Goal: Task Accomplishment & Management: Complete application form

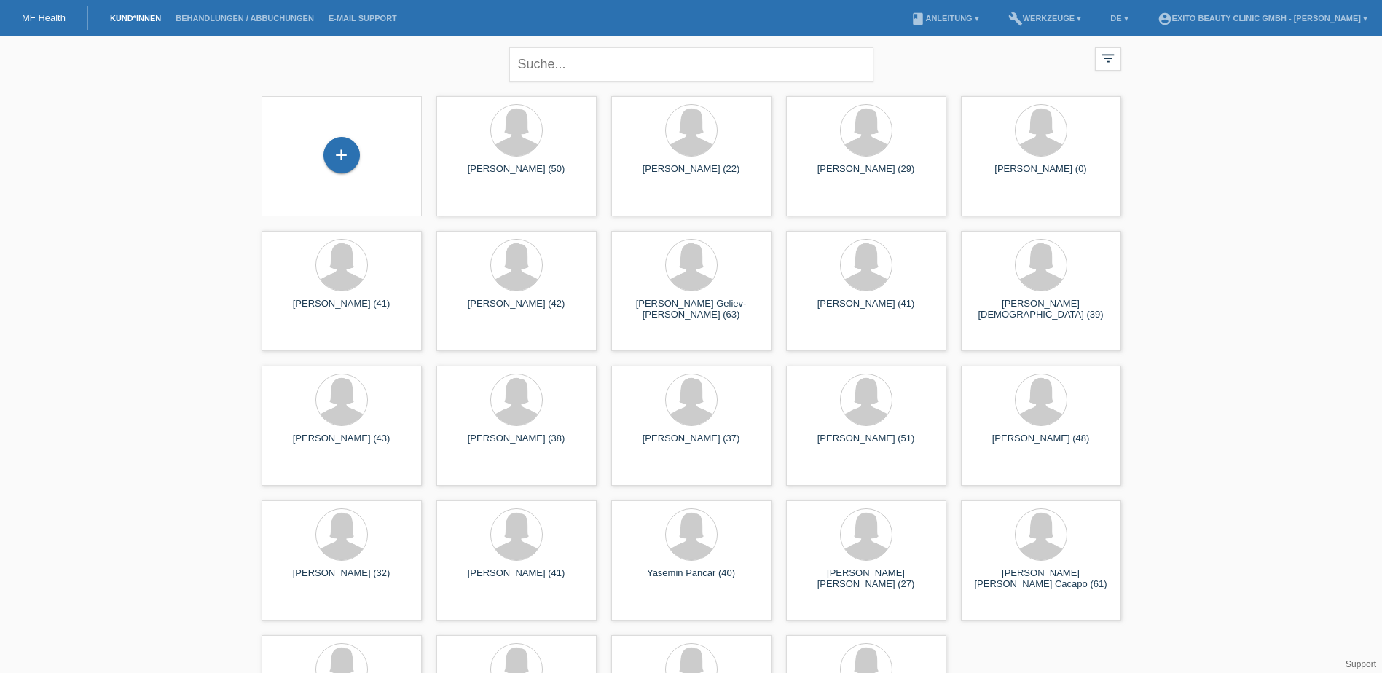
click at [365, 167] on div "+" at bounding box center [341, 156] width 137 height 39
click at [325, 159] on div "+" at bounding box center [341, 155] width 36 height 36
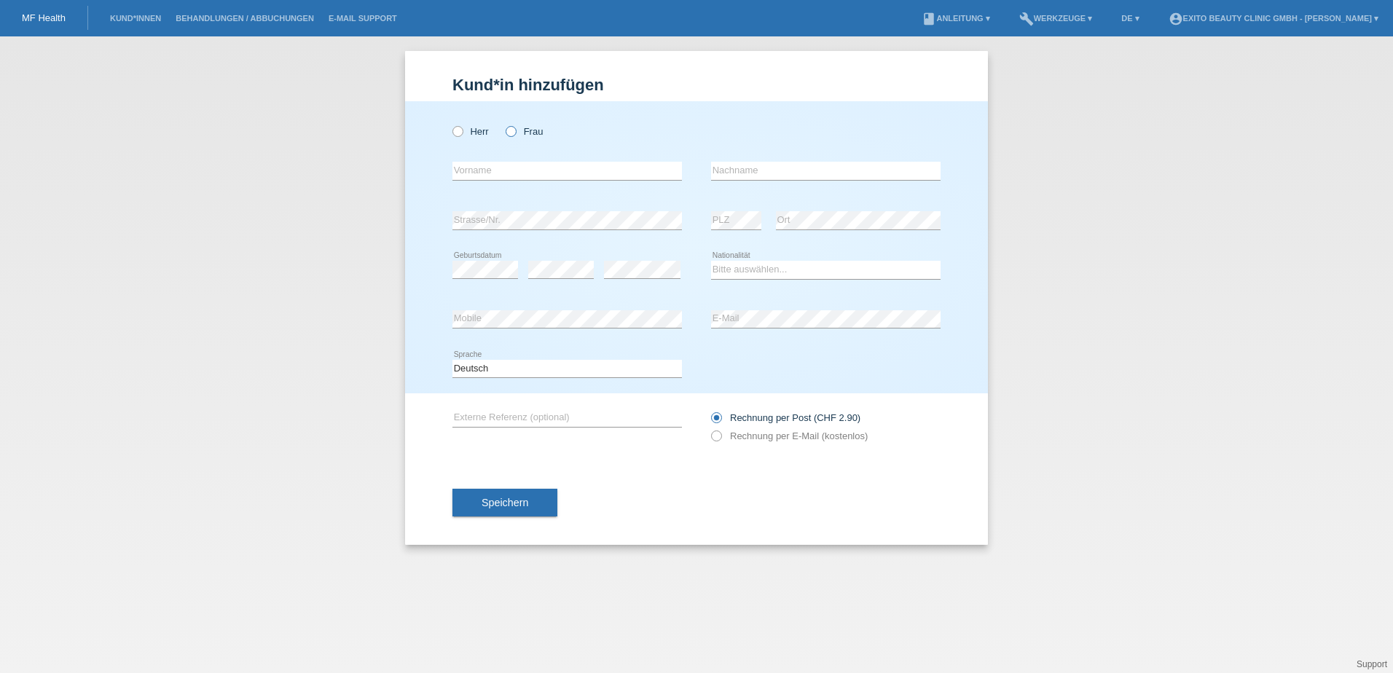
click at [503, 124] on icon at bounding box center [503, 124] width 0 height 0
click at [513, 129] on input "Frau" at bounding box center [509, 130] width 9 height 9
radio input "true"
click at [512, 171] on input "text" at bounding box center [566, 171] width 229 height 18
type input "V"
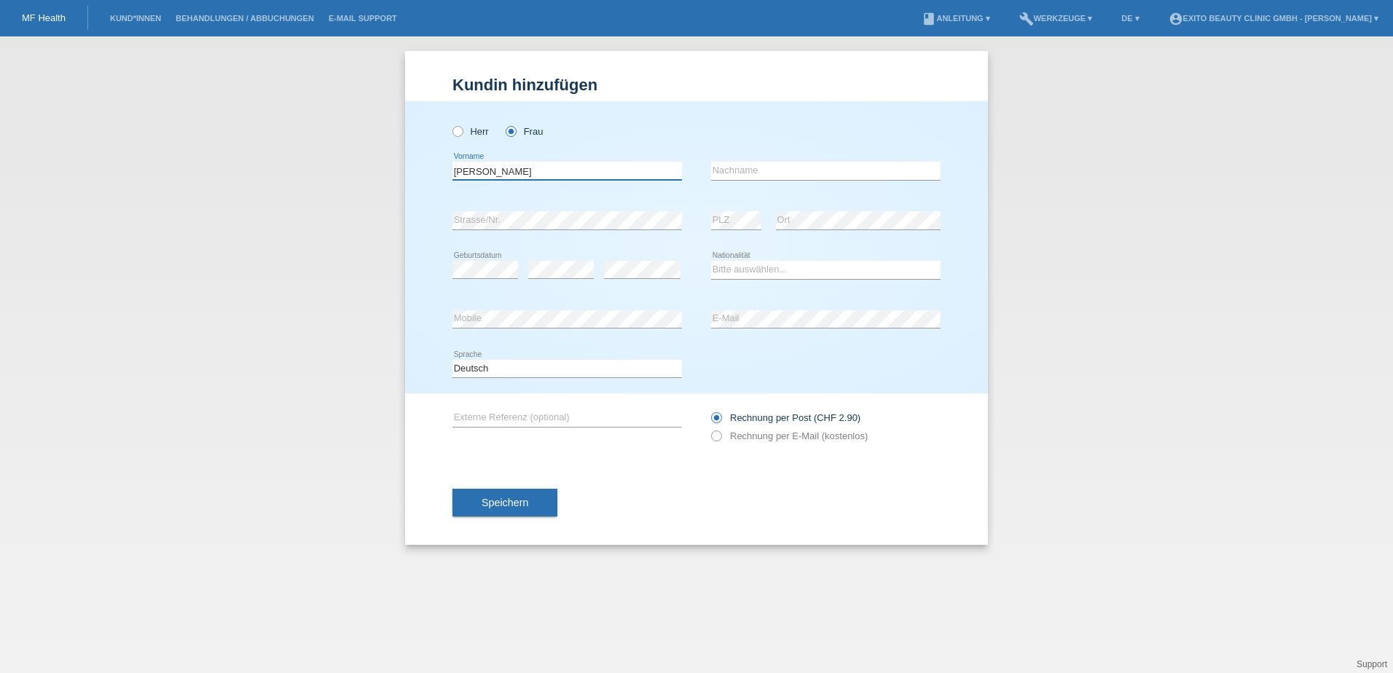
type input "[PERSON_NAME]"
click at [723, 169] on input "text" at bounding box center [825, 171] width 229 height 18
type input "Voci"
click at [751, 264] on select "Bitte auswählen... Schweiz Deutschland Liechtenstein Österreich ------------ Af…" at bounding box center [825, 269] width 229 height 17
select select "IT"
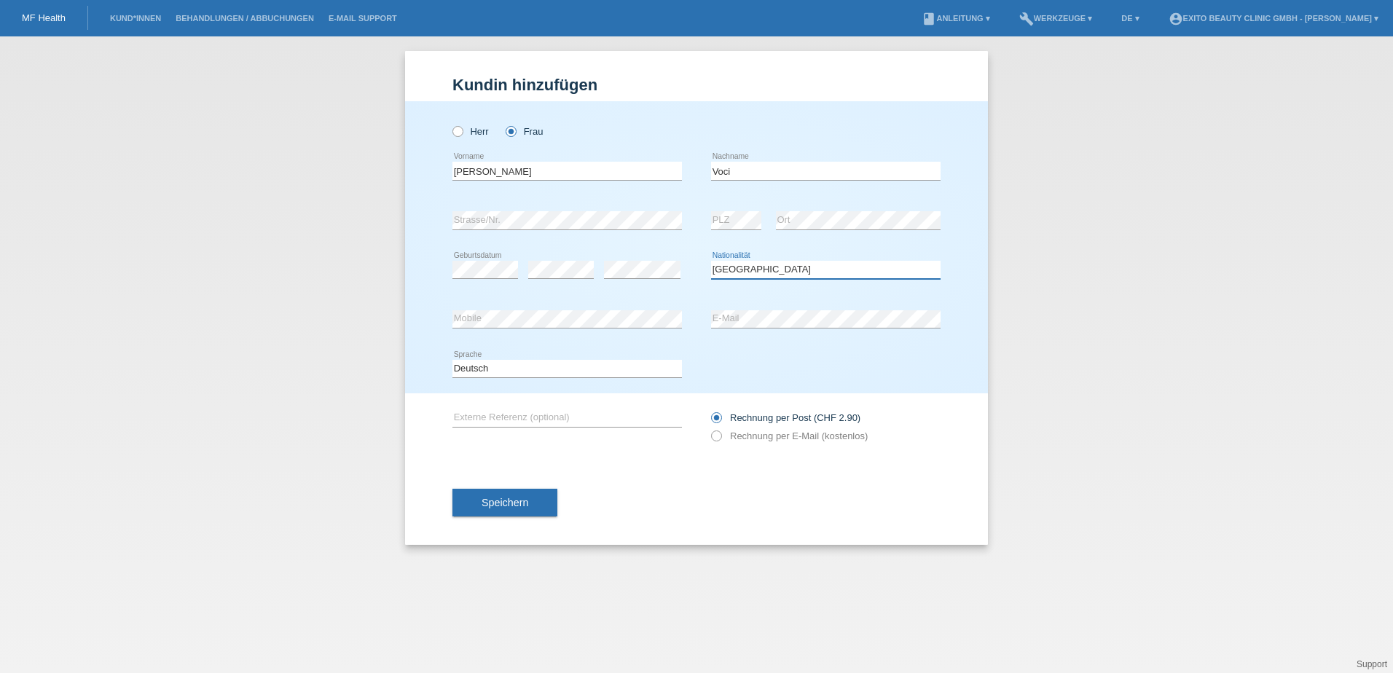
click at [711, 261] on select "Bitte auswählen... Schweiz Deutschland Liechtenstein Österreich ------------ Af…" at bounding box center [825, 269] width 229 height 17
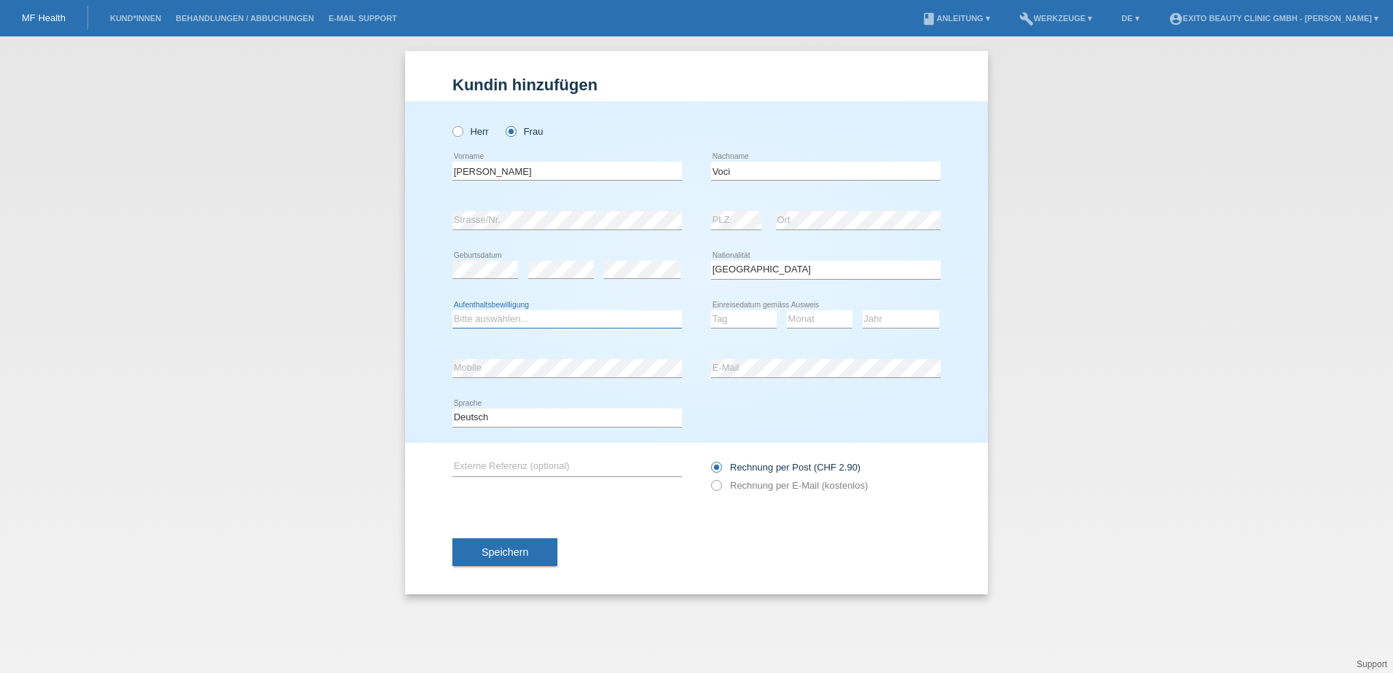
click at [506, 316] on select "Bitte auswählen... C B B - Flüchtlingsstatus Andere" at bounding box center [566, 318] width 229 height 17
select select "B"
click at [452, 310] on select "Bitte auswählen... C B B - Flüchtlingsstatus Andere" at bounding box center [566, 318] width 229 height 17
click at [735, 323] on select "Tag 01 02 03 04 05 06 07 08 09 10 11" at bounding box center [744, 318] width 66 height 17
select select "01"
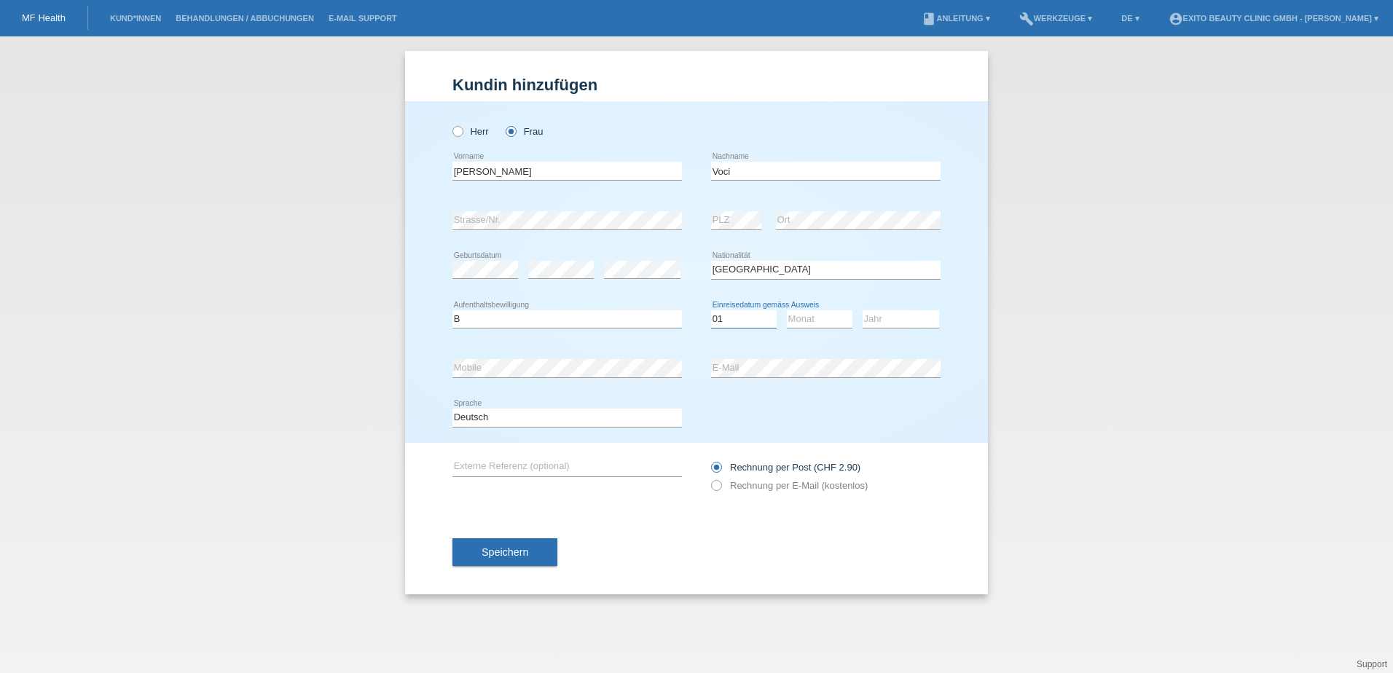
click at [731, 326] on select "Tag 01 02 03 04 05 06 07 08 09 10 11" at bounding box center [744, 318] width 66 height 17
click at [808, 318] on select "Monat 01 02 03 04 05 06 07 08 09 10 11" at bounding box center [820, 318] width 66 height 17
select select "06"
click at [787, 310] on select "Monat 01 02 03 04 05 06 07 08 09 10 11" at bounding box center [820, 318] width 66 height 17
click at [886, 317] on select "Jahr 2025 2024 2023 2022 2021 2020 2019 2018 2017 2016 2015 2014 2013 2012 2011…" at bounding box center [900, 318] width 76 height 17
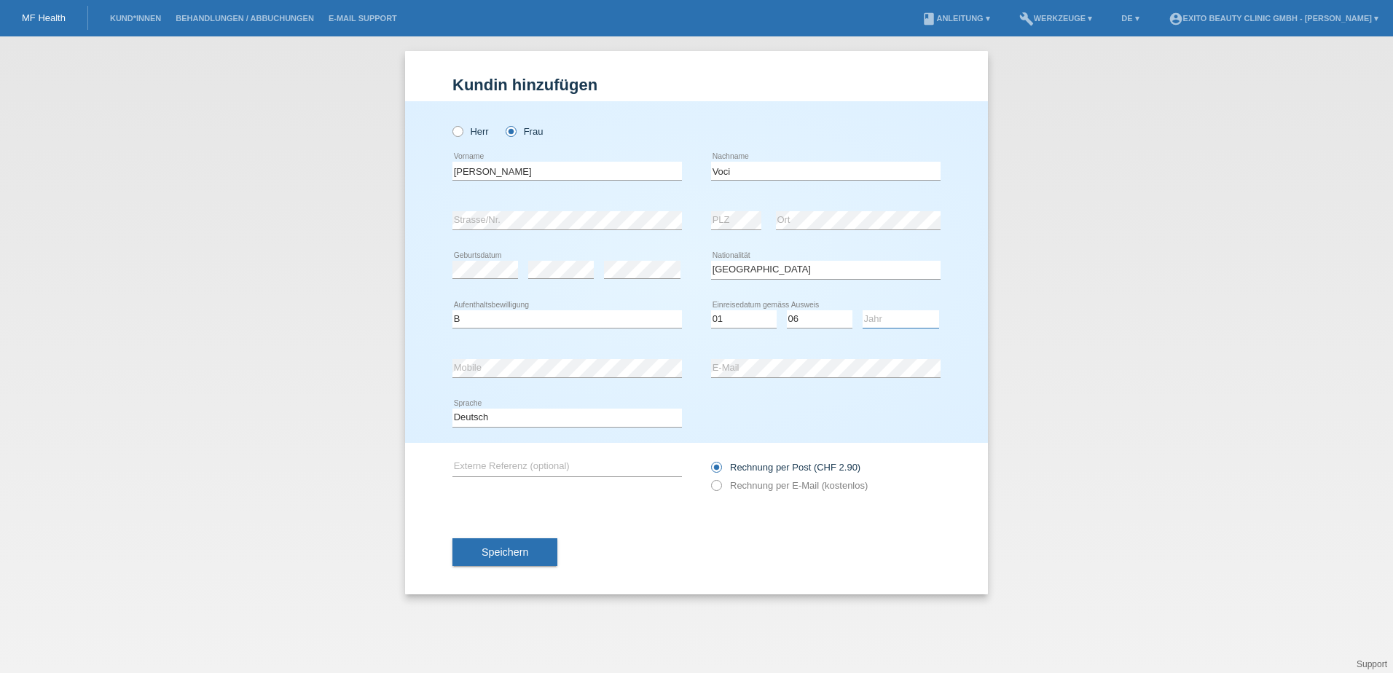
select select "2025"
click at [884, 318] on select "Jahr 2025 2024 2023 2022 2021 2020 2019 2018 2017 2016 2015 2014 2013 2012 2011…" at bounding box center [900, 318] width 76 height 17
click at [709, 478] on icon at bounding box center [709, 478] width 0 height 0
click at [713, 485] on input "Rechnung per E-Mail (kostenlos)" at bounding box center [715, 489] width 9 height 18
radio input "true"
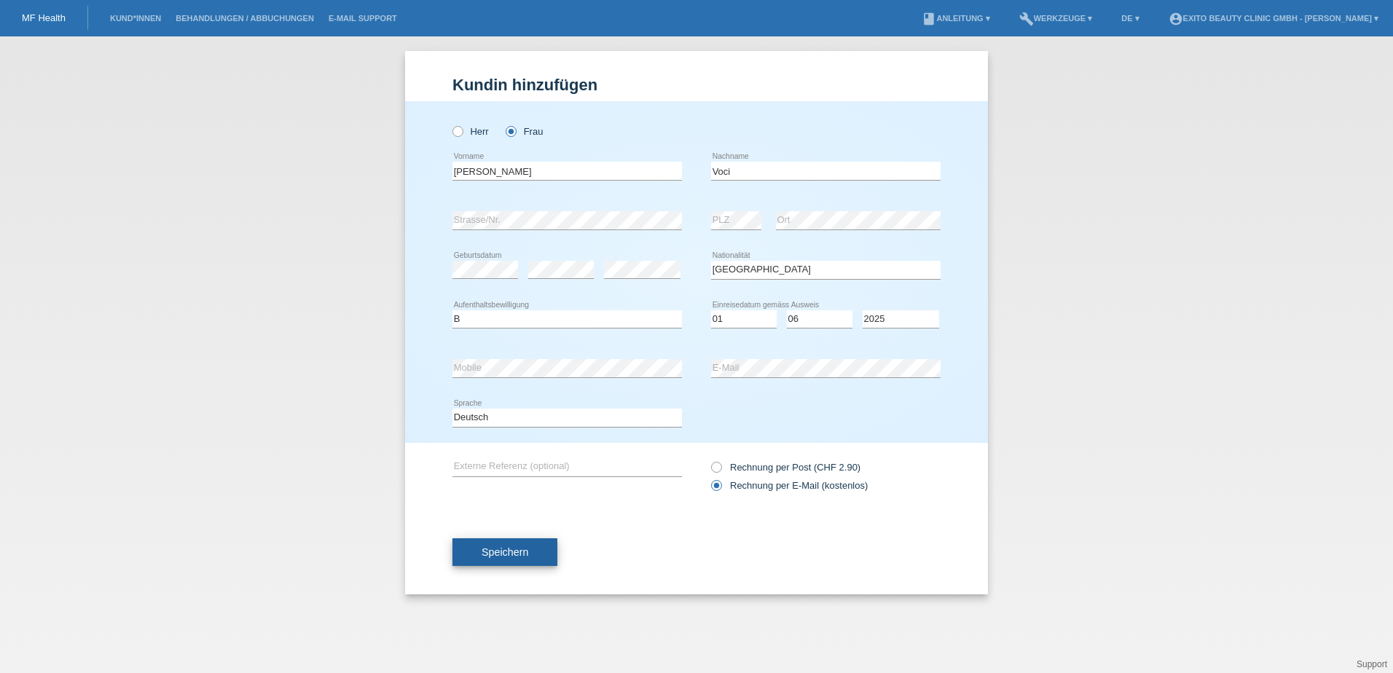
click at [505, 548] on span "Speichern" at bounding box center [504, 552] width 47 height 12
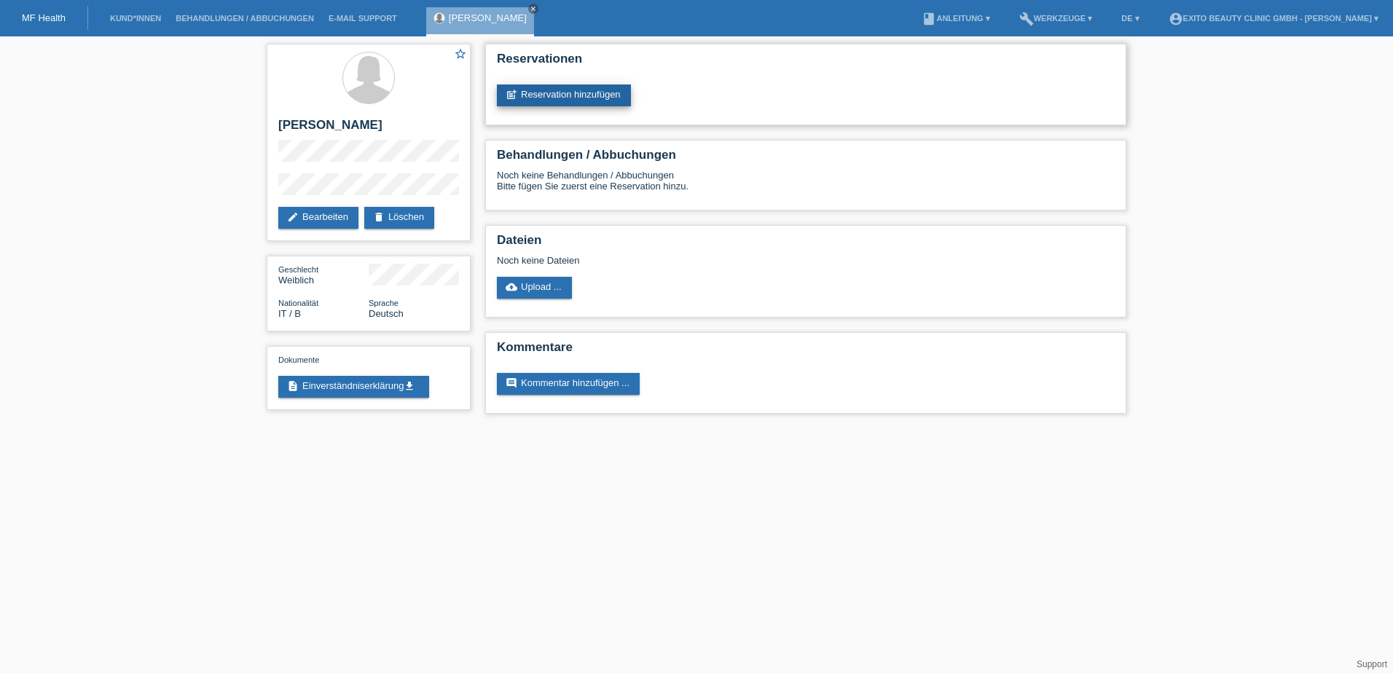
click at [559, 94] on link "post_add Reservation hinzufügen" at bounding box center [564, 95] width 134 height 22
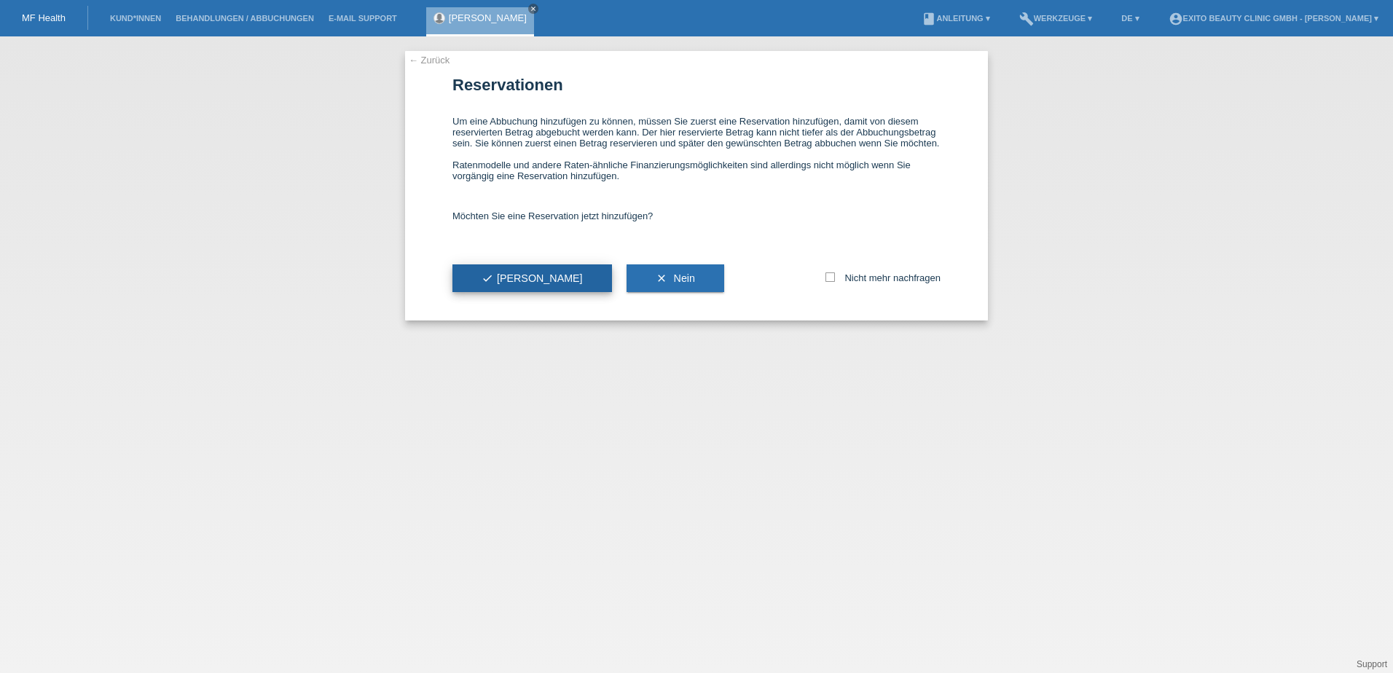
click at [516, 276] on button "check Ja" at bounding box center [532, 278] width 160 height 28
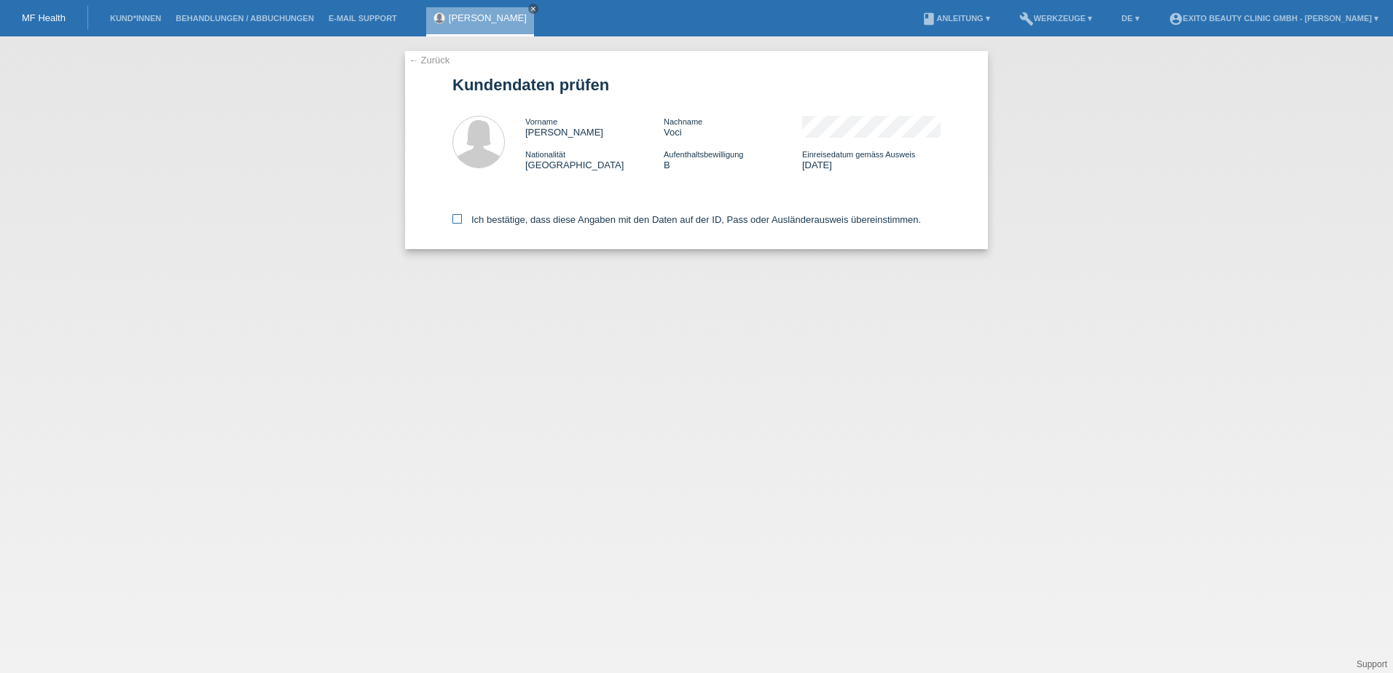
click at [456, 222] on icon at bounding box center [456, 218] width 9 height 9
click at [456, 222] on input "Ich bestätige, dass diese Angaben mit den Daten auf der ID, Pass oder Ausländer…" at bounding box center [456, 218] width 9 height 9
checkbox input "true"
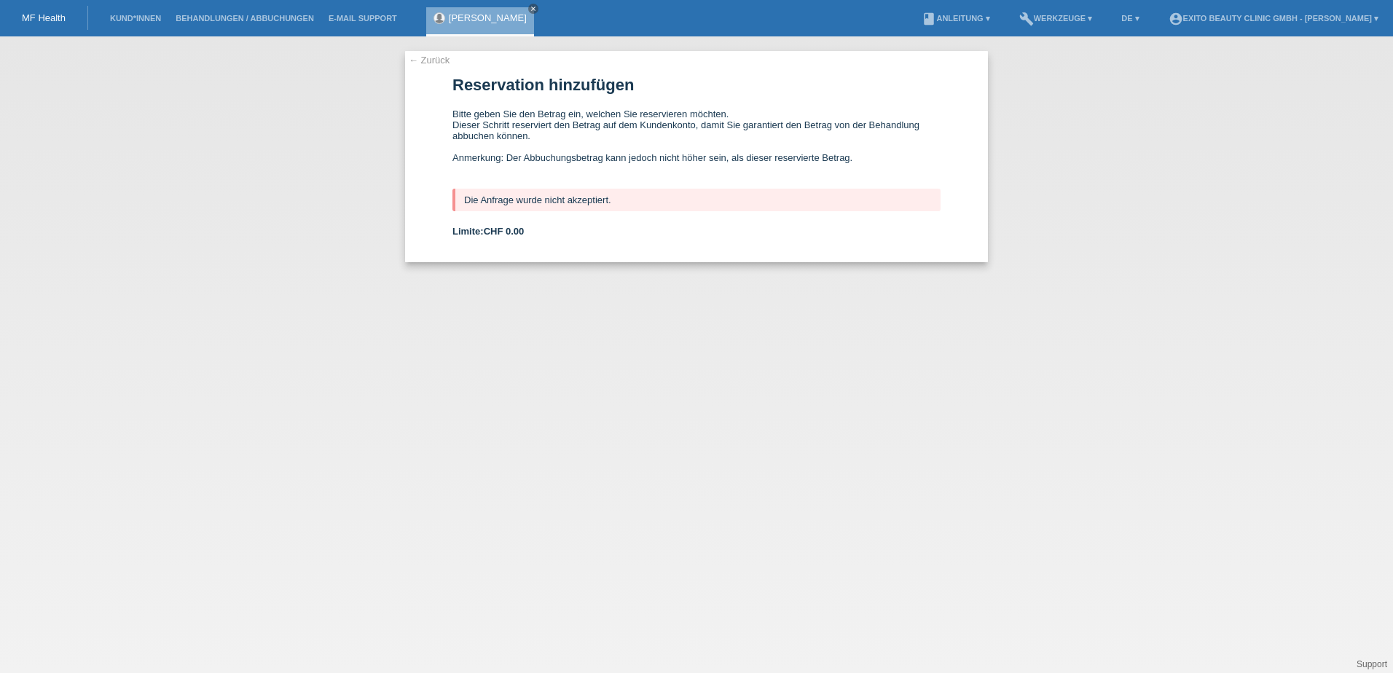
click at [431, 60] on link "← Zurück" at bounding box center [429, 60] width 41 height 11
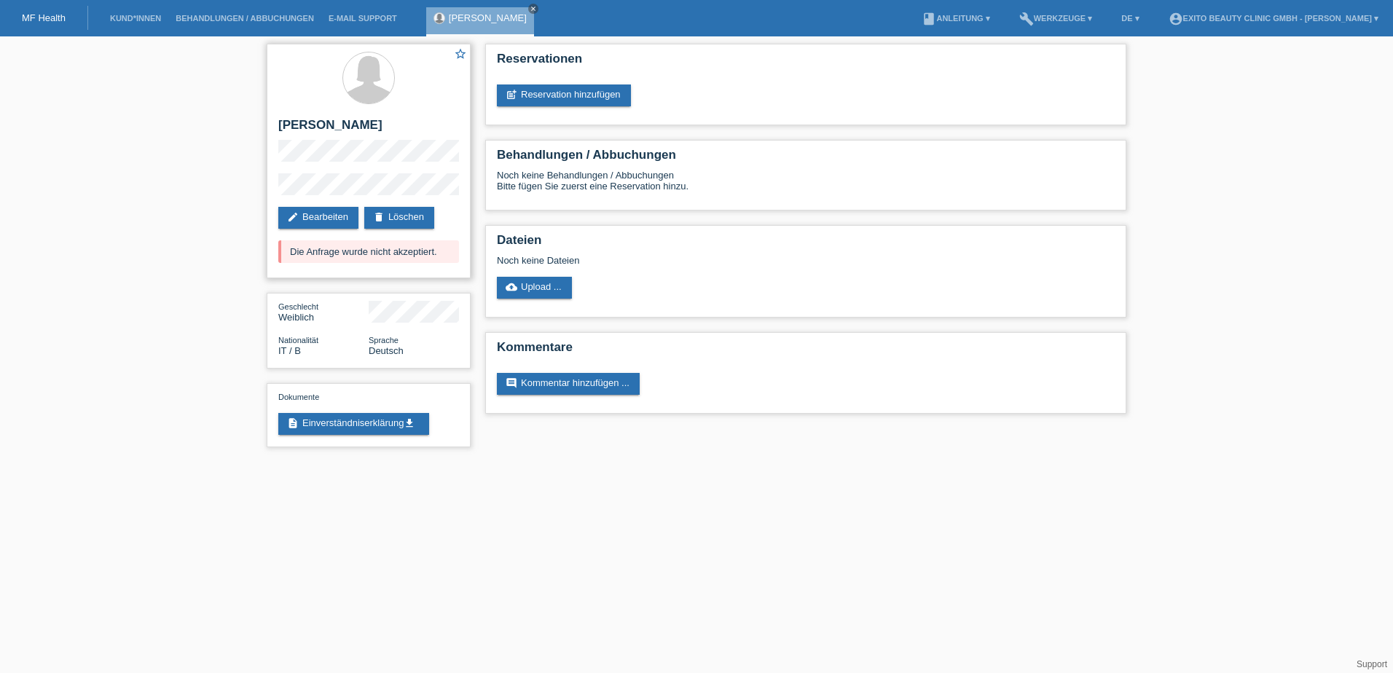
click at [358, 249] on div "Die Anfrage wurde nicht akzeptiert." at bounding box center [368, 251] width 181 height 23
click at [302, 221] on link "edit Bearbeiten" at bounding box center [318, 218] width 80 height 22
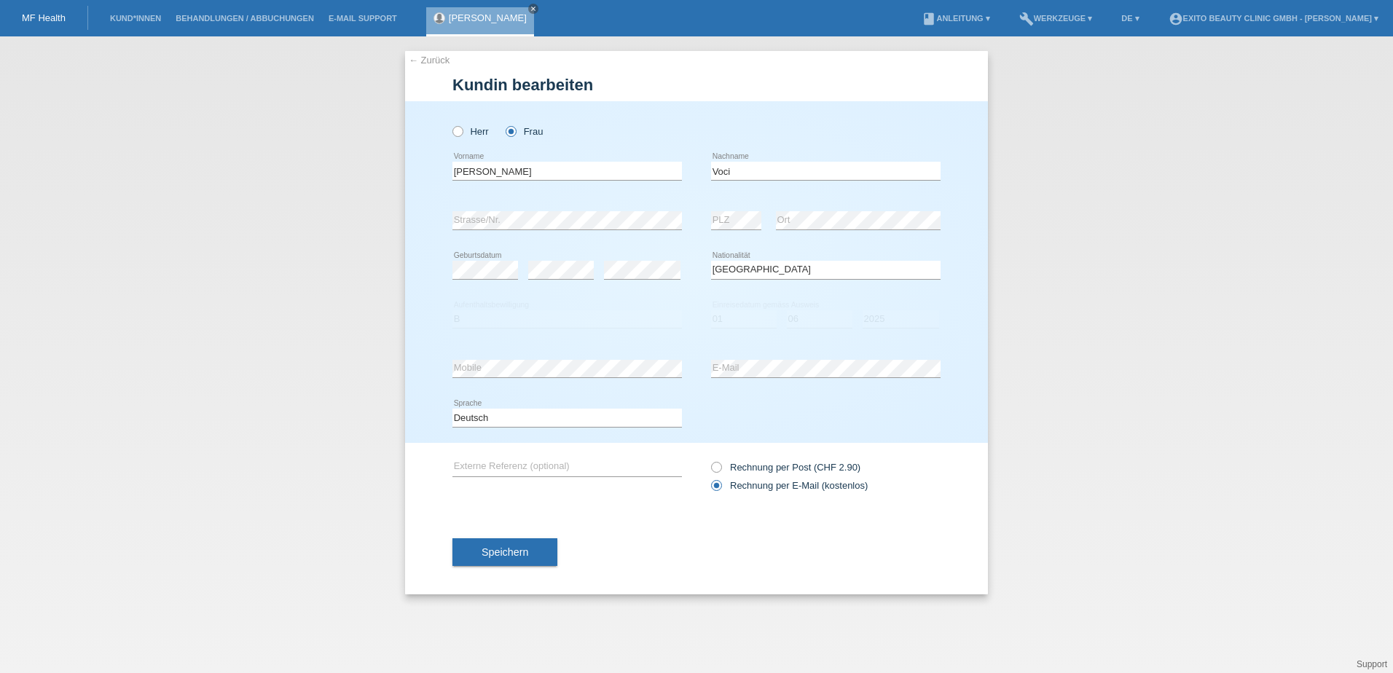
select select "IT"
select select "B"
select select "01"
select select "06"
select select "2025"
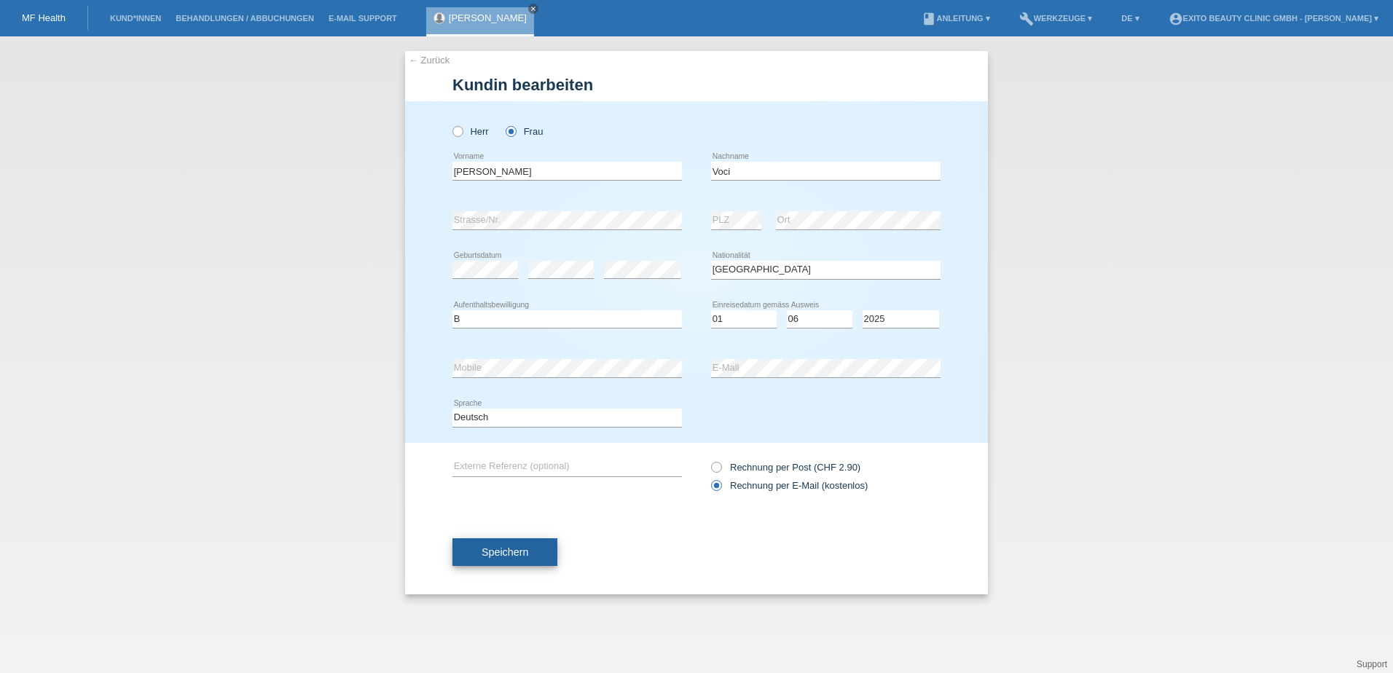
click at [497, 549] on span "Speichern" at bounding box center [504, 552] width 47 height 12
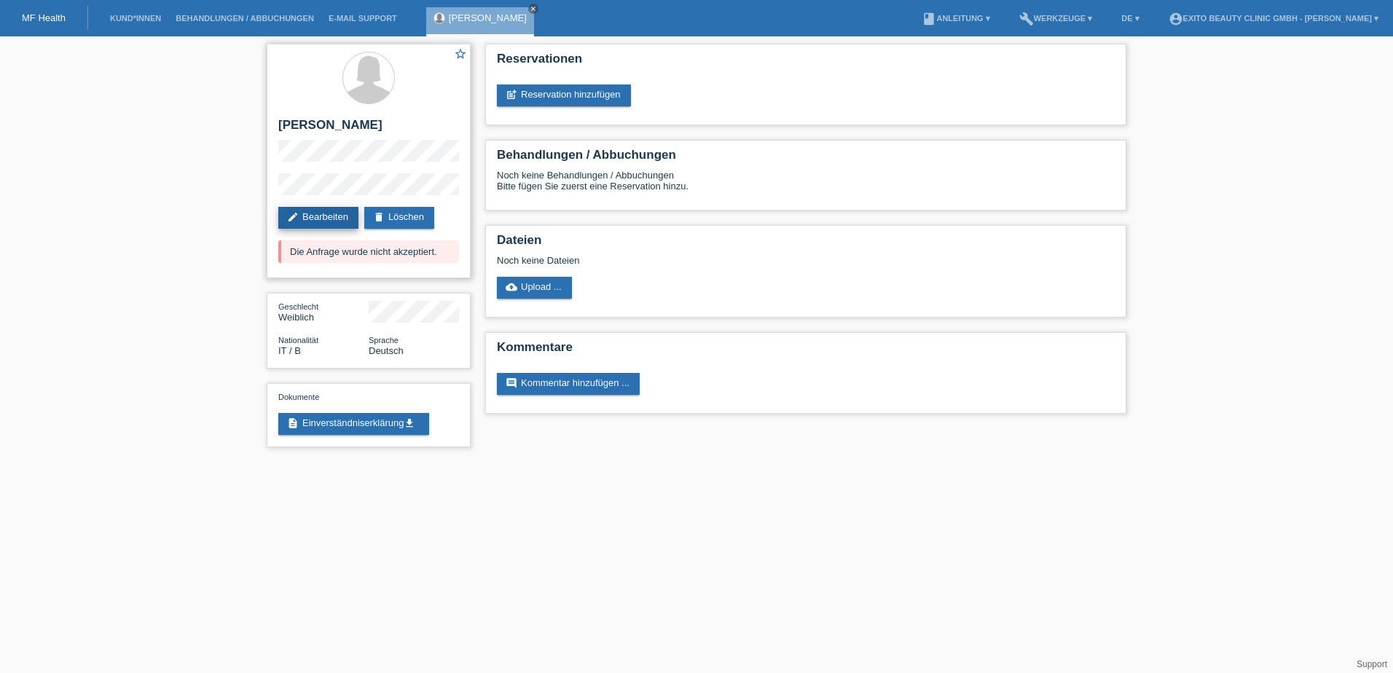
click at [323, 213] on link "edit Bearbeiten" at bounding box center [318, 218] width 80 height 22
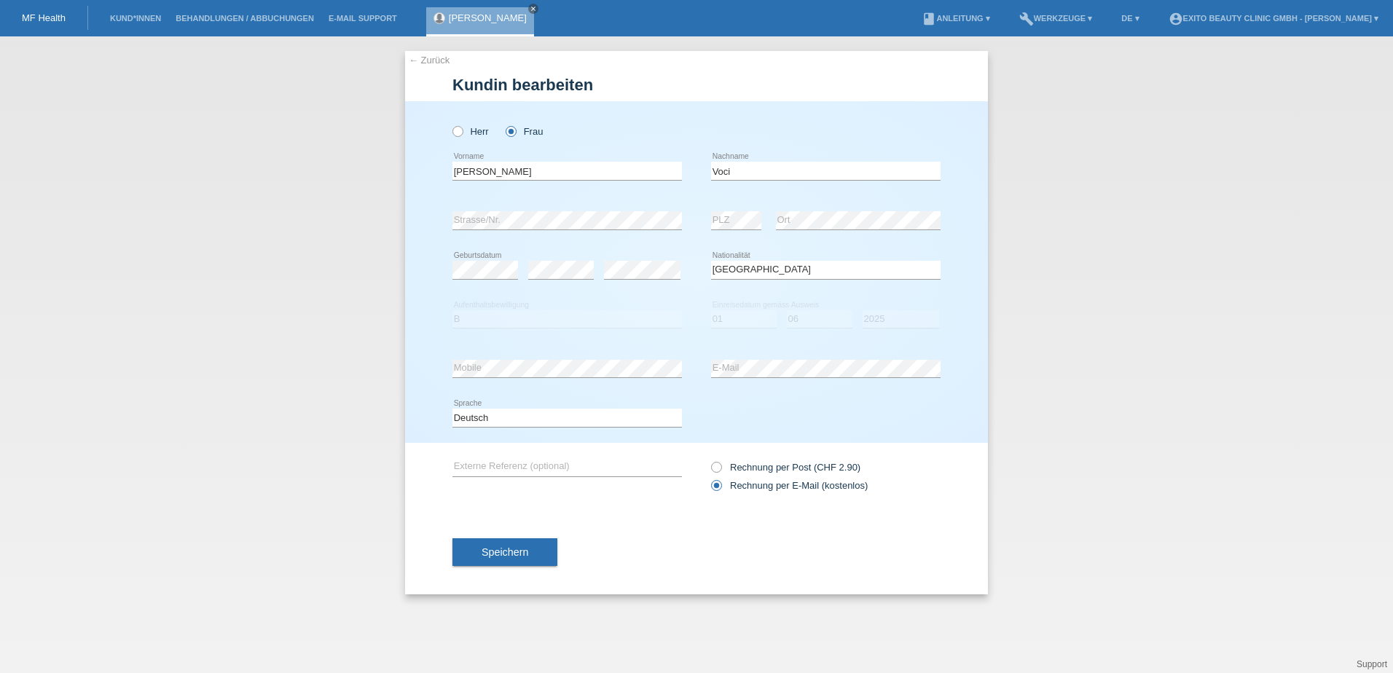
select select "IT"
select select "B"
select select "01"
select select "06"
select select "2025"
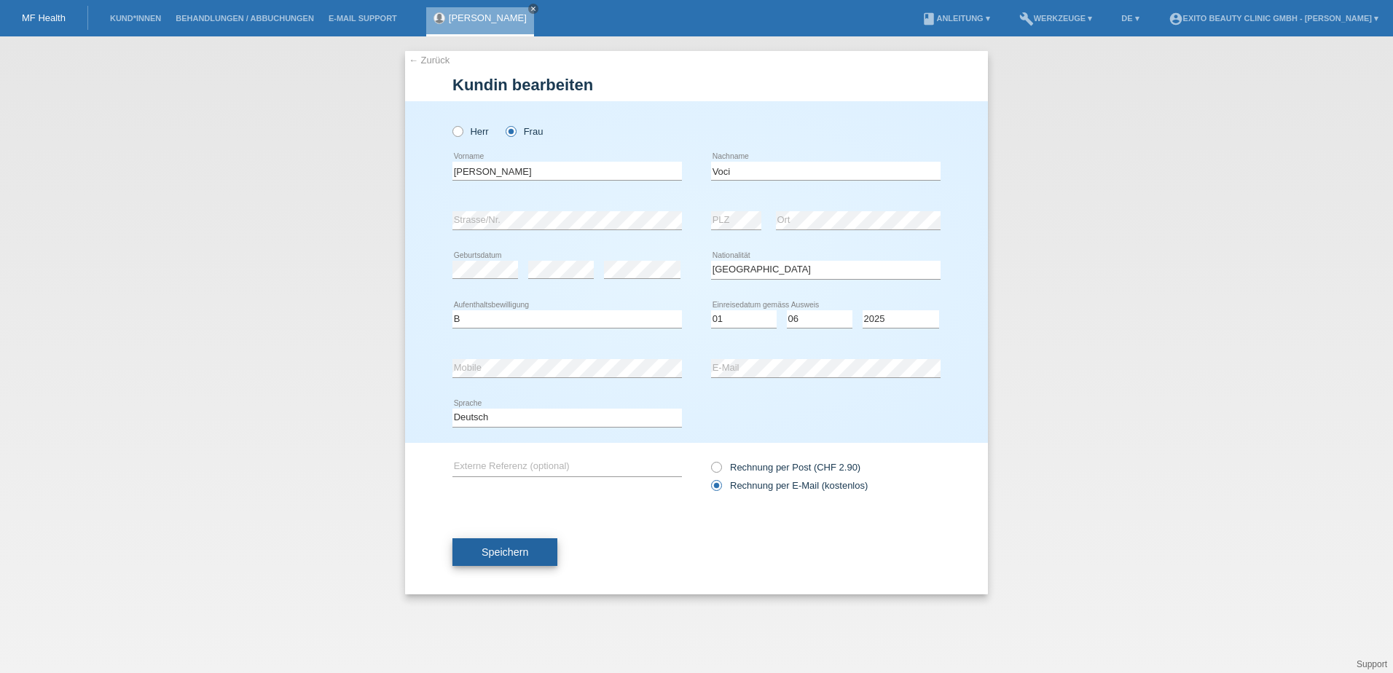
click at [488, 544] on button "Speichern" at bounding box center [504, 552] width 105 height 28
